Goal: Use online tool/utility: Utilize a website feature to perform a specific function

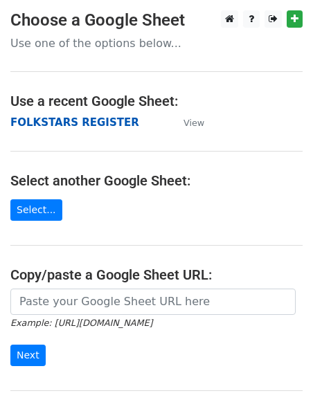
click at [89, 118] on strong "FOLKSTARS REGISTER" at bounding box center [74, 122] width 129 height 12
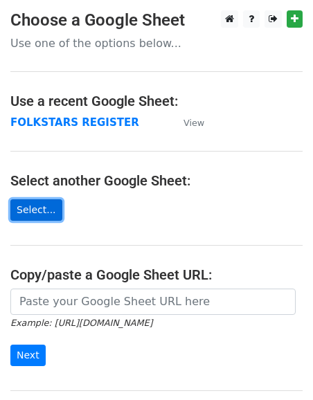
click at [32, 207] on link "Select..." at bounding box center [36, 209] width 52 height 21
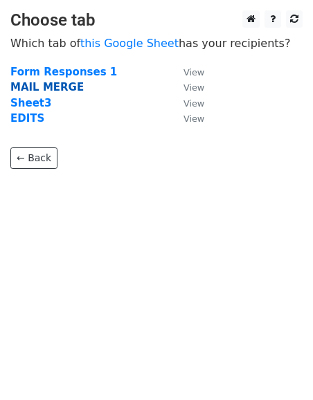
click at [46, 88] on strong "MAIL MERGE" at bounding box center [46, 87] width 73 height 12
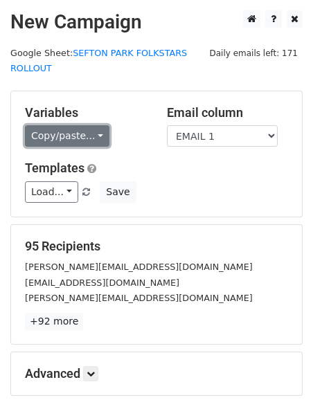
click at [91, 135] on link "Copy/paste..." at bounding box center [67, 135] width 85 height 21
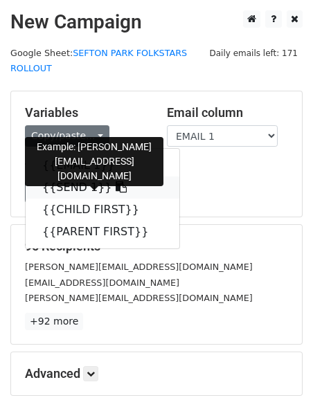
click at [62, 184] on link "{{SEND 1}}" at bounding box center [103, 188] width 154 height 22
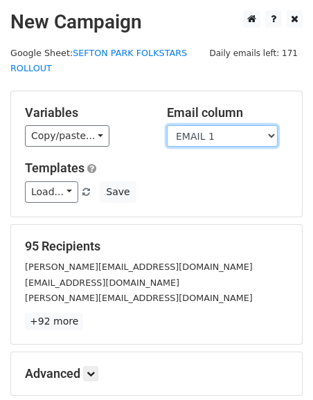
click at [213, 141] on select "EMAIL 1 SEND 1 CHILD FIRST PARENT FIRST" at bounding box center [222, 135] width 111 height 21
select select "SEND 1"
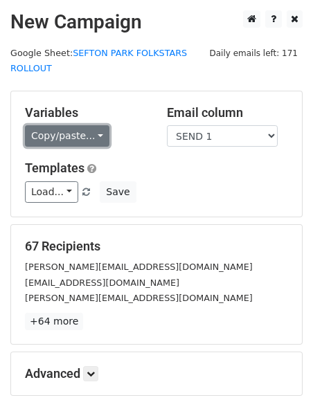
click at [88, 141] on link "Copy/paste..." at bounding box center [67, 135] width 85 height 21
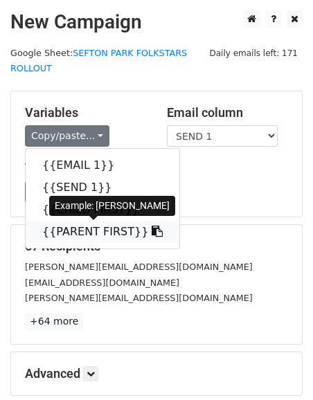
click at [114, 231] on link "{{PARENT FIRST}}" at bounding box center [103, 232] width 154 height 22
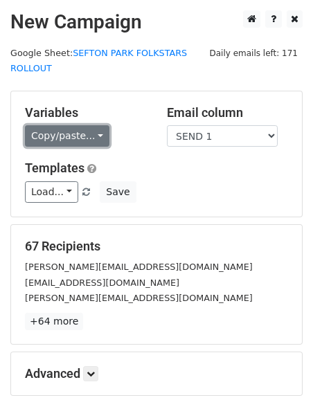
click at [100, 139] on link "Copy/paste..." at bounding box center [67, 135] width 85 height 21
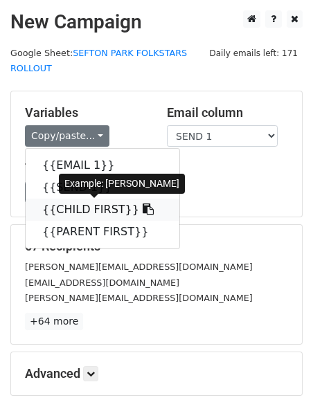
click at [103, 208] on link "{{CHILD FIRST}}" at bounding box center [103, 210] width 154 height 22
